Goal: Task Accomplishment & Management: Manage account settings

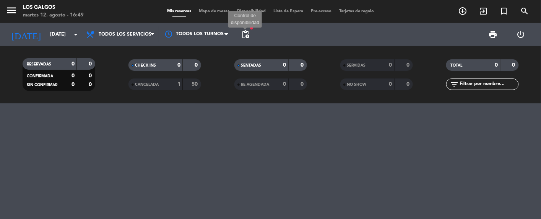
click at [245, 32] on span "pending_actions" at bounding box center [245, 34] width 9 height 9
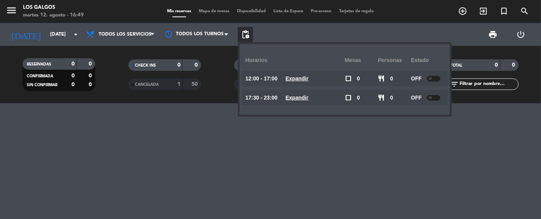
click at [433, 97] on div at bounding box center [433, 98] width 13 height 6
click at [269, 148] on div at bounding box center [270, 161] width 541 height 116
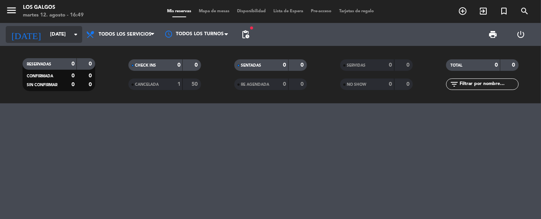
click at [79, 34] on icon "arrow_drop_down" at bounding box center [75, 34] width 9 height 9
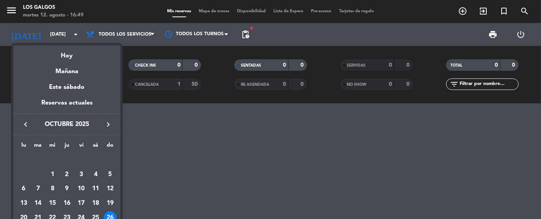
click at [110, 120] on icon "keyboard_arrow_right" at bounding box center [108, 124] width 9 height 9
click at [117, 216] on div "lu ma mi ju vi sá do [DATE] 2 3 4 5 6 7 8 9 10 11 12 13 14 15 16 17 18 19 20 21…" at bounding box center [66, 181] width 107 height 93
click at [113, 209] on td "23" at bounding box center [110, 203] width 15 height 15
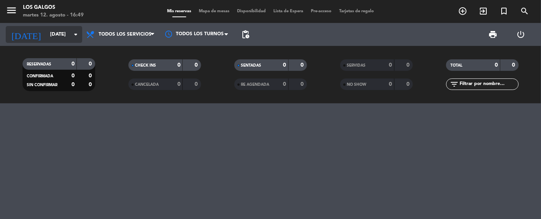
click at [70, 34] on input "[DATE]" at bounding box center [79, 35] width 66 height 14
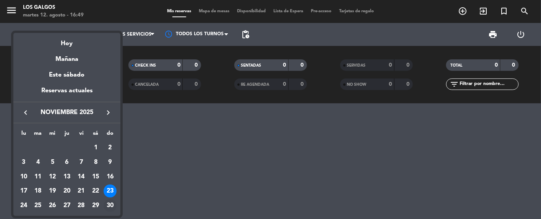
click at [105, 210] on td "30" at bounding box center [110, 205] width 15 height 15
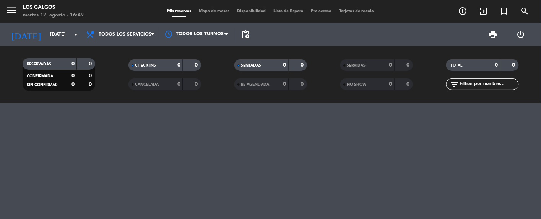
type input "[DATE]"
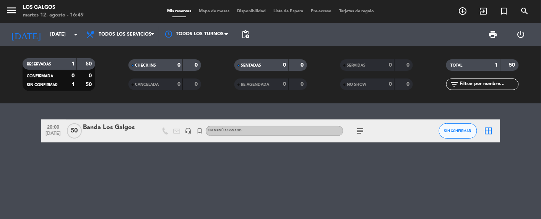
click at [246, 32] on span "pending_actions" at bounding box center [245, 34] width 9 height 9
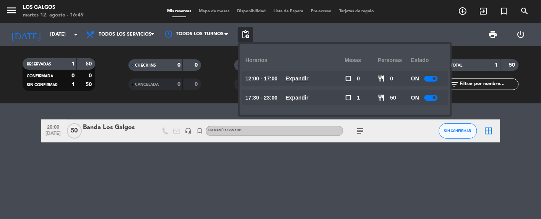
click at [440, 96] on div "ON" at bounding box center [427, 97] width 33 height 15
click at [436, 97] on span at bounding box center [434, 97] width 3 height 3
click at [357, 130] on icon "subject" at bounding box center [360, 130] width 9 height 9
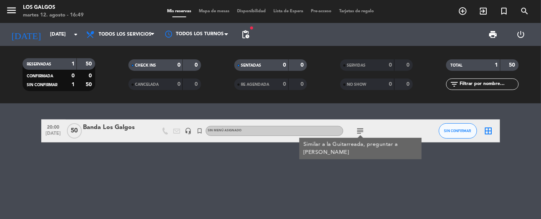
click at [293, 164] on div "20:00 [DATE] Banda Los Galgos headset_mic turned_in_not Sin menú asignado subje…" at bounding box center [270, 161] width 541 height 116
